Goal: Transaction & Acquisition: Purchase product/service

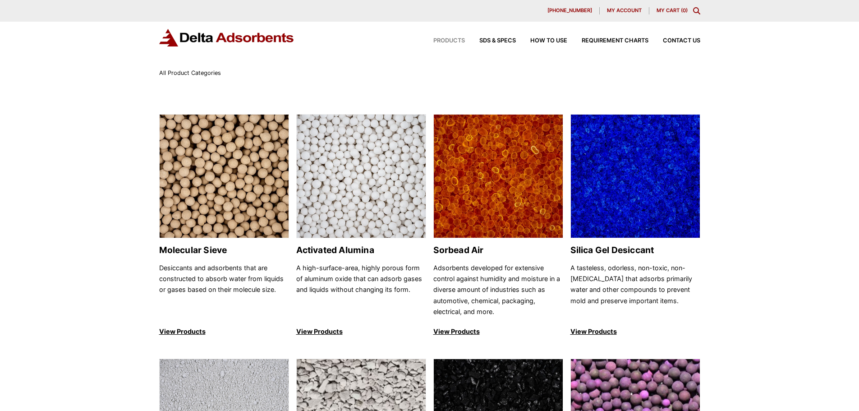
click at [648, 220] on img at bounding box center [635, 177] width 129 height 124
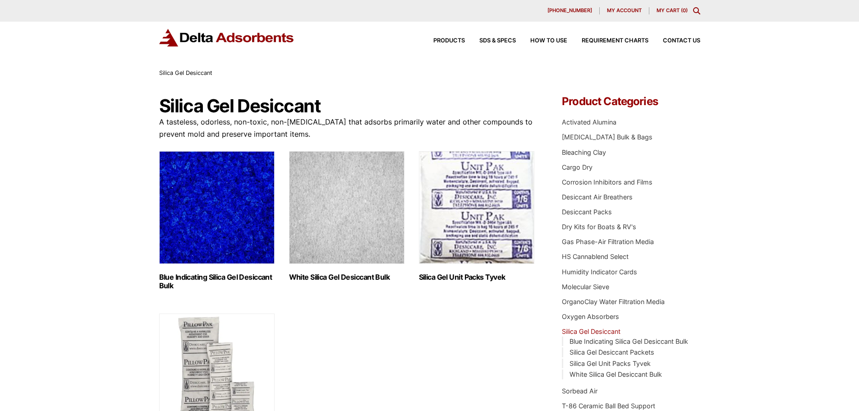
click at [197, 218] on img "Visit product category Blue Indicating Silica Gel Desiccant Bulk" at bounding box center [216, 207] width 115 height 113
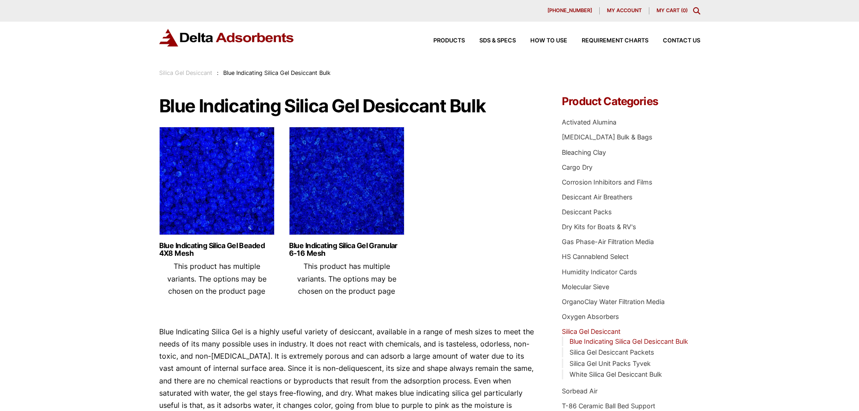
click at [346, 204] on img at bounding box center [346, 183] width 115 height 113
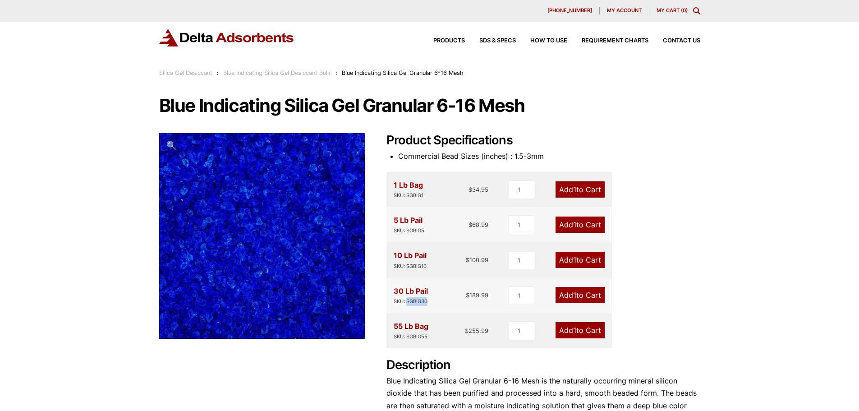
drag, startPoint x: 428, startPoint y: 304, endPoint x: 406, endPoint y: 302, distance: 22.2
click at [406, 302] on div "SKU: SGBIG30" at bounding box center [411, 301] width 34 height 9
copy div "SGBIG30"
